Goal: Task Accomplishment & Management: Complete application form

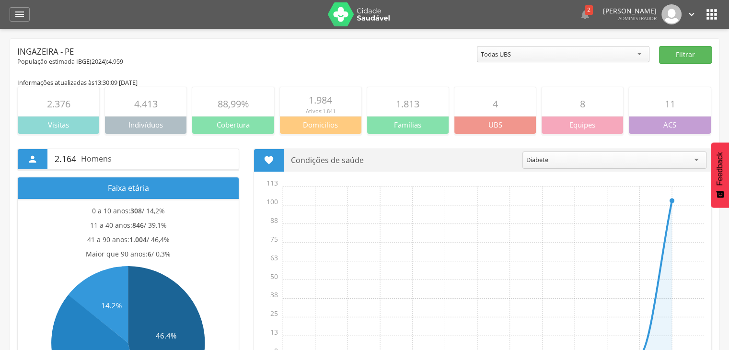
click at [29, 12] on div " Dashboard Supervisão Produtividade Mapa da cidade Mapa de cobertura Ranking A…" at bounding box center [364, 14] width 709 height 29
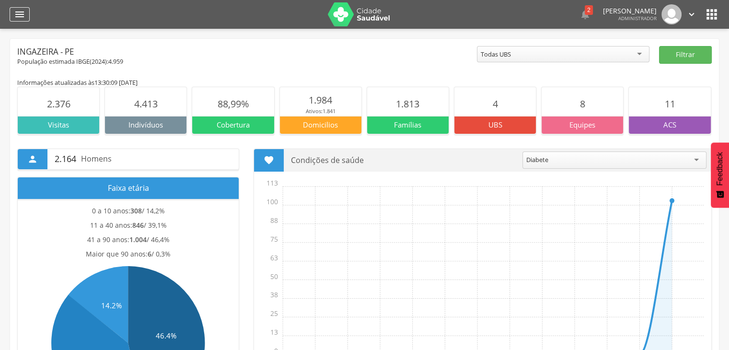
click at [28, 16] on div "" at bounding box center [20, 14] width 20 height 14
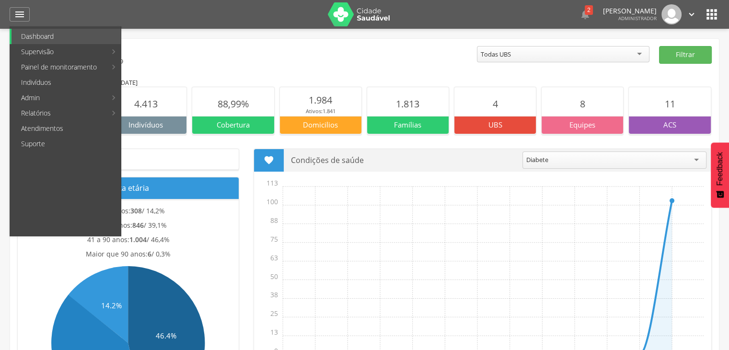
click at [266, 35] on link "Ruas" at bounding box center [286, 36] width 108 height 15
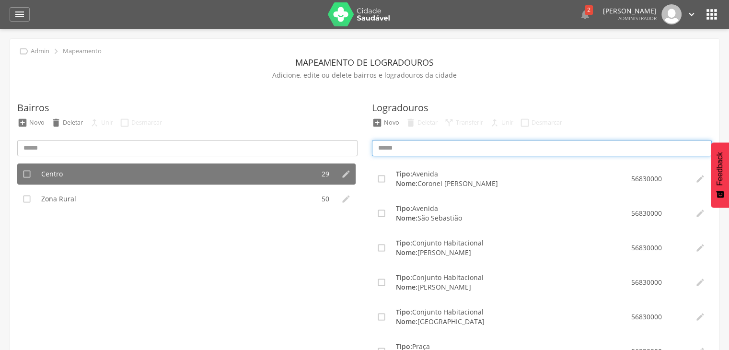
click at [404, 146] on input at bounding box center [542, 148] width 340 height 16
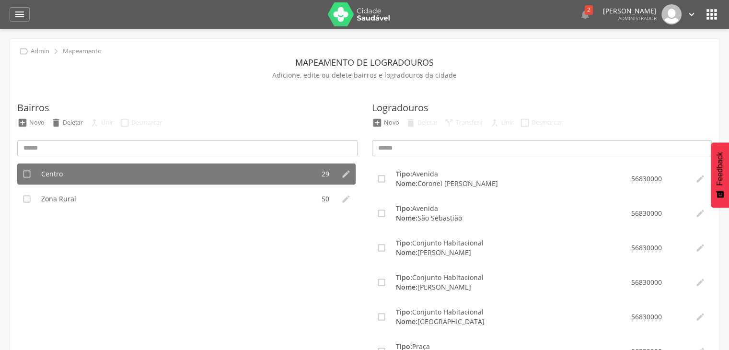
click at [385, 114] on label "Logradouros" at bounding box center [400, 108] width 57 height 14
click at [386, 121] on div "Novo" at bounding box center [391, 122] width 15 height 8
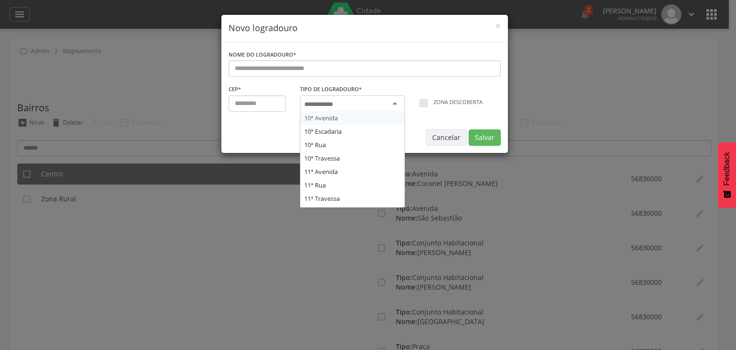
click at [342, 99] on div at bounding box center [352, 103] width 105 height 17
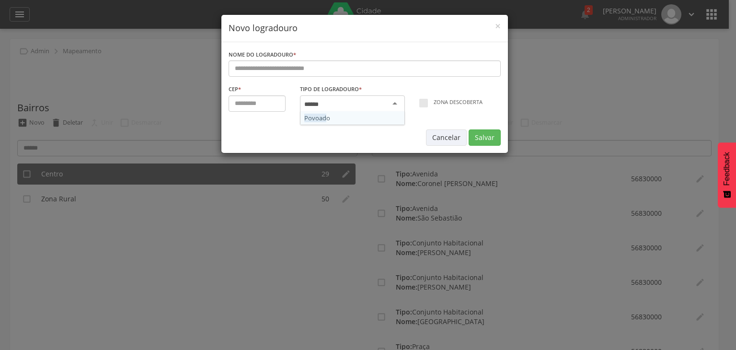
type input "******"
